Goal: Transaction & Acquisition: Purchase product/service

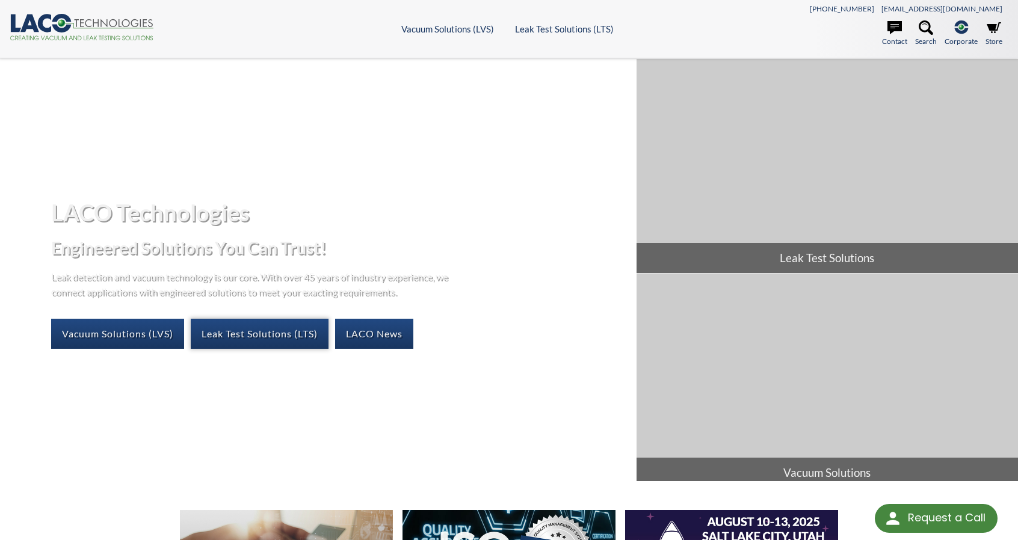
click at [229, 337] on link "Leak Test Solutions (LTS)" at bounding box center [260, 334] width 138 height 30
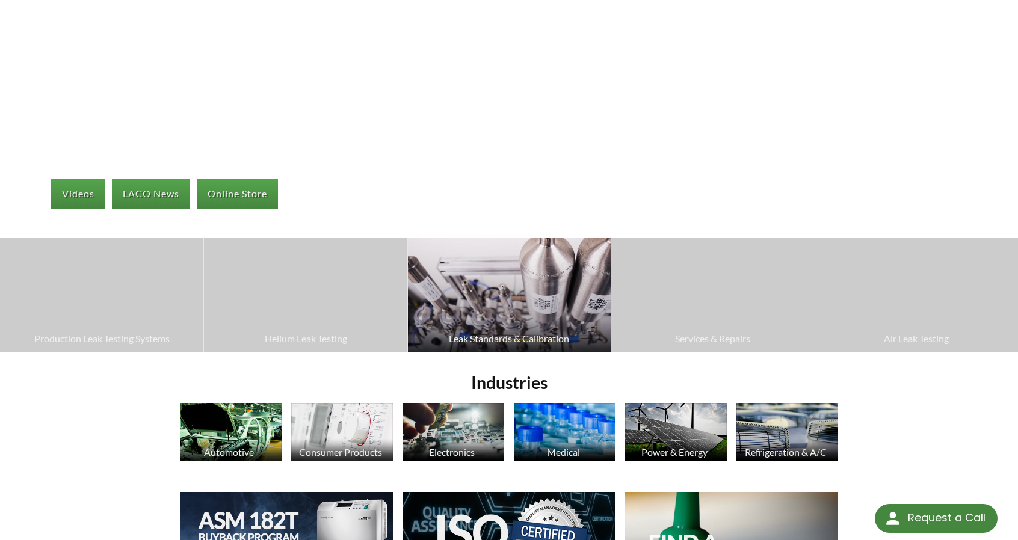
scroll to position [180, 0]
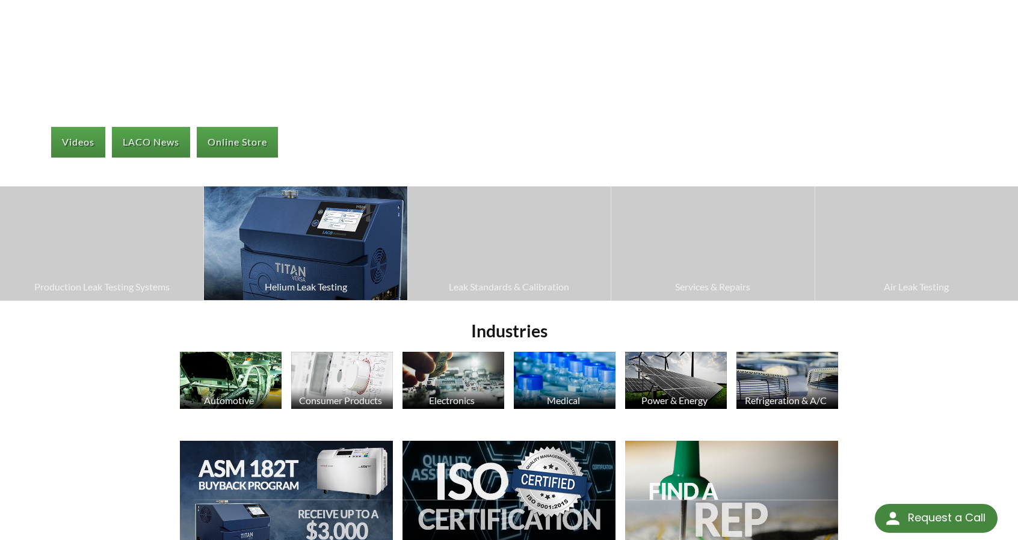
click at [346, 292] on span "Helium Leak Testing" at bounding box center [305, 287] width 191 height 16
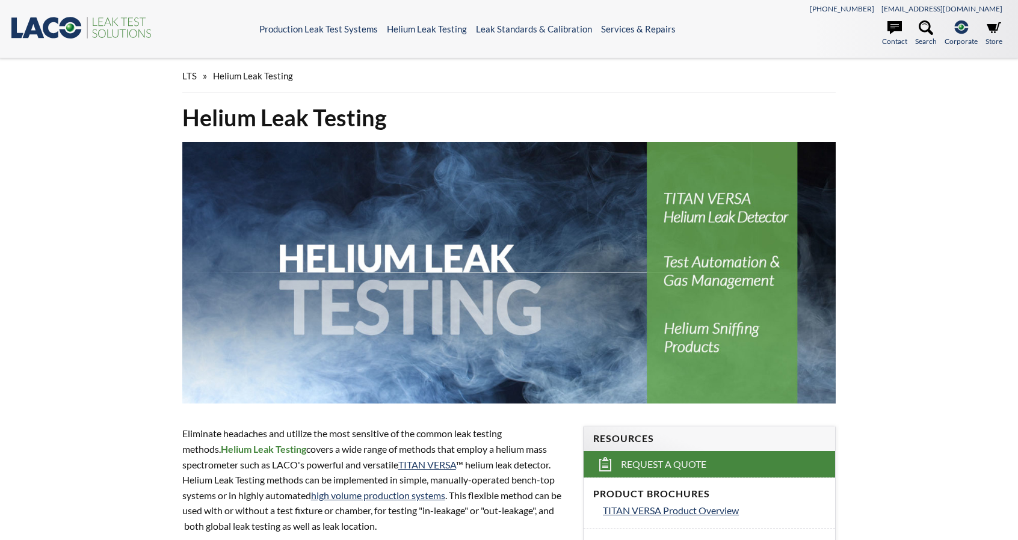
select select "Language Translate Widget"
click at [930, 28] on icon at bounding box center [925, 27] width 14 height 14
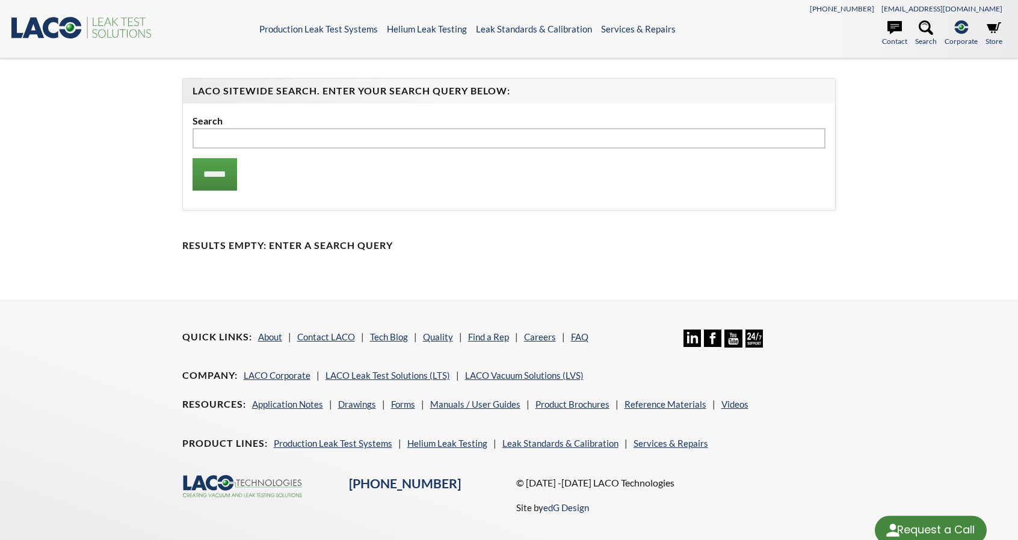
select select "Language Translate Widget"
type input "*****"
click at [192, 158] on input "******" at bounding box center [214, 174] width 45 height 32
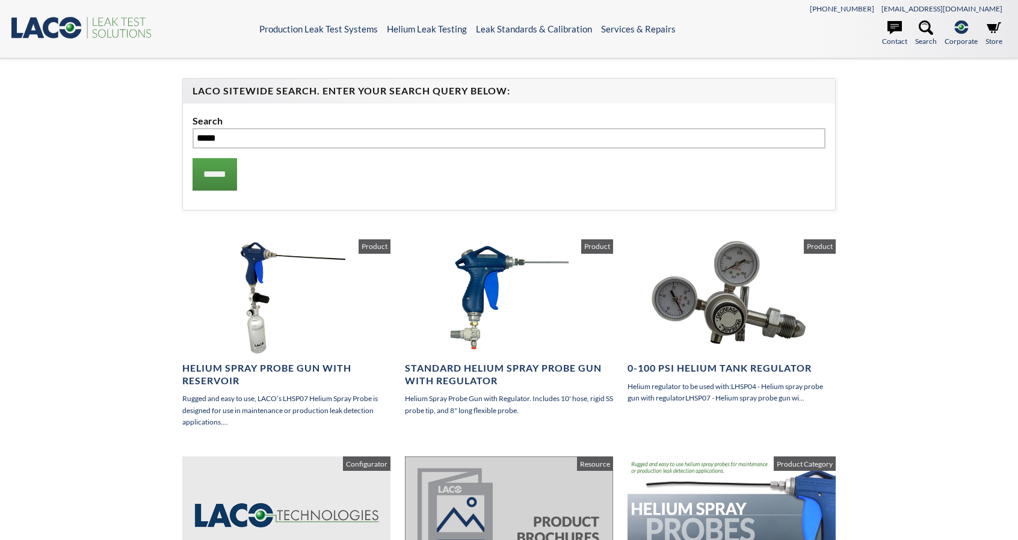
select select "Language Translate Widget"
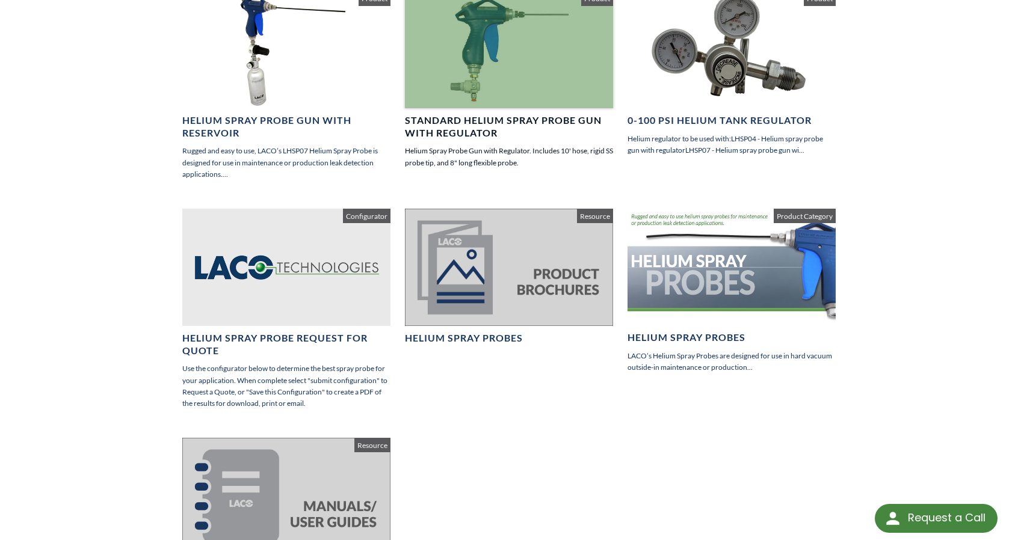
scroll to position [241, 0]
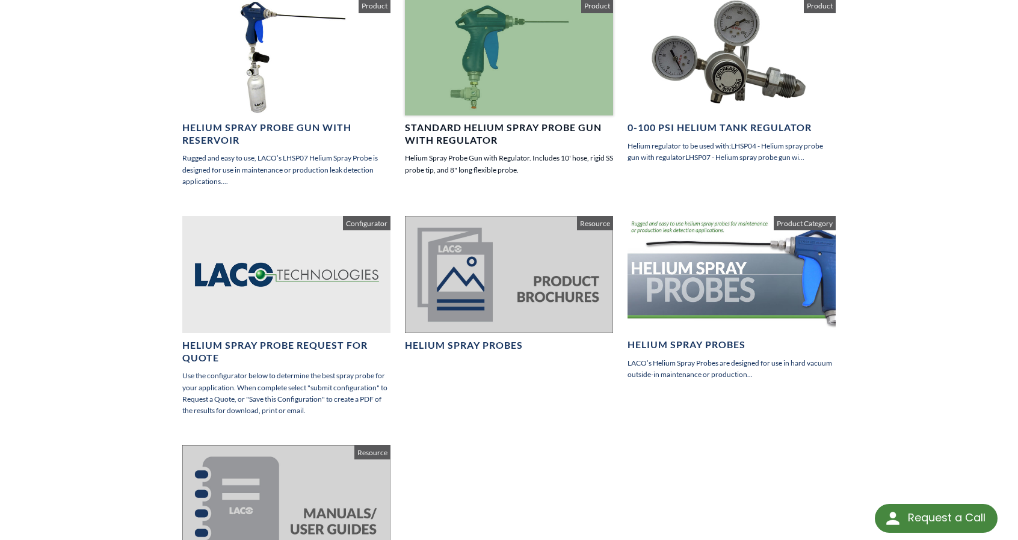
click at [488, 124] on h4 "Standard Helium Spray Probe Gun with Regulator" at bounding box center [509, 133] width 208 height 25
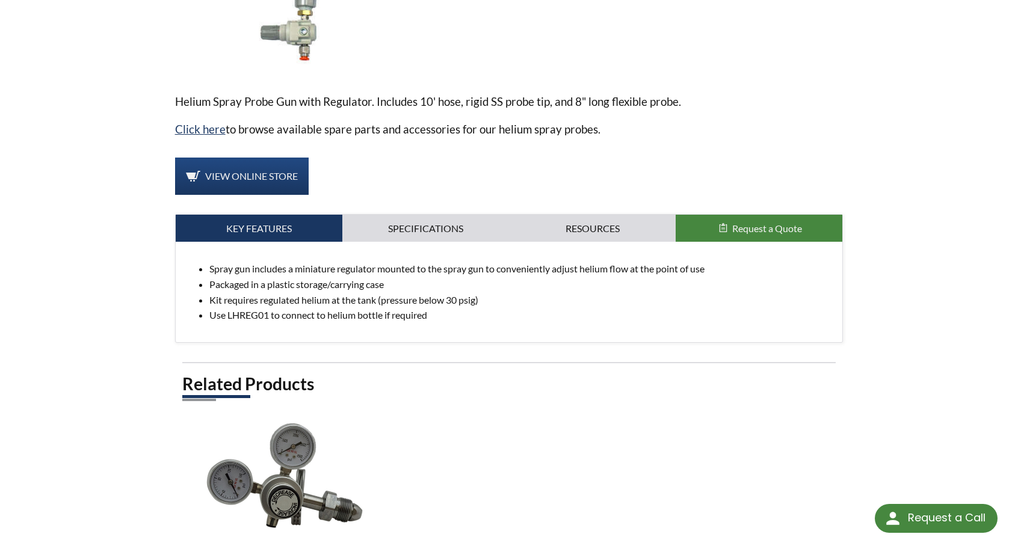
scroll to position [301, 0]
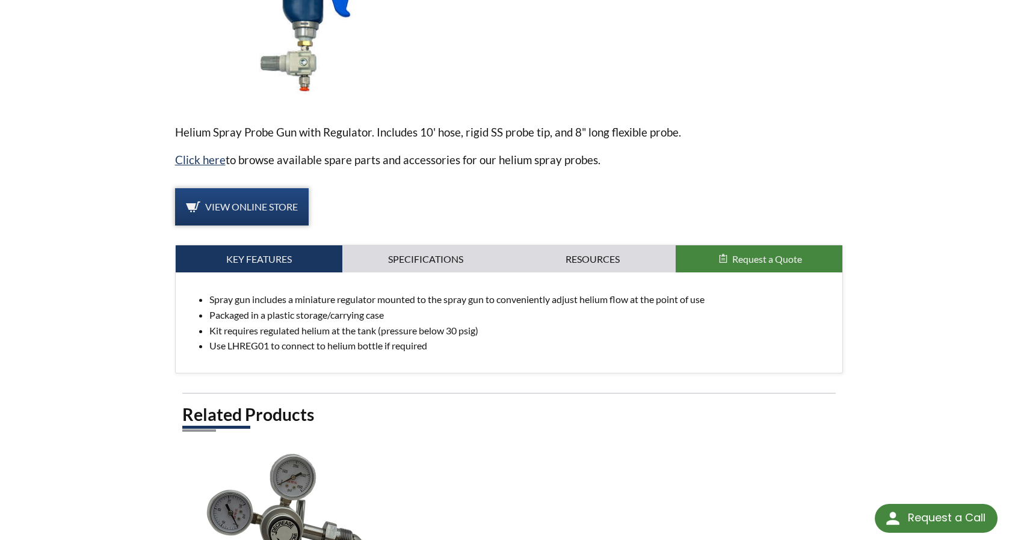
click at [267, 209] on span "View Online Store" at bounding box center [251, 206] width 93 height 11
